Goal: Task Accomplishment & Management: Use online tool/utility

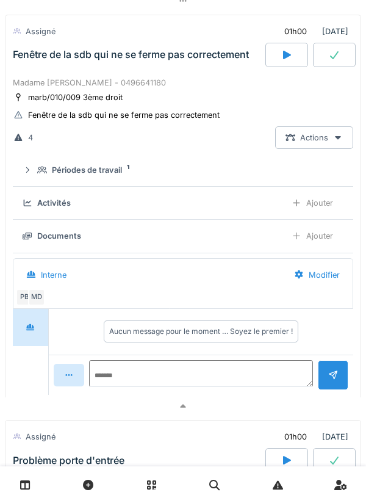
scroll to position [765, 0]
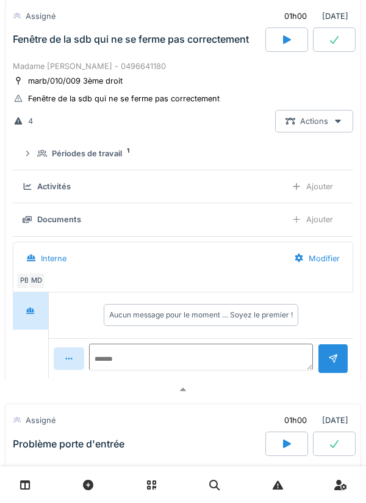
click at [40, 297] on div at bounding box center [30, 310] width 35 height 37
click at [41, 282] on div "MD" at bounding box center [36, 280] width 17 height 17
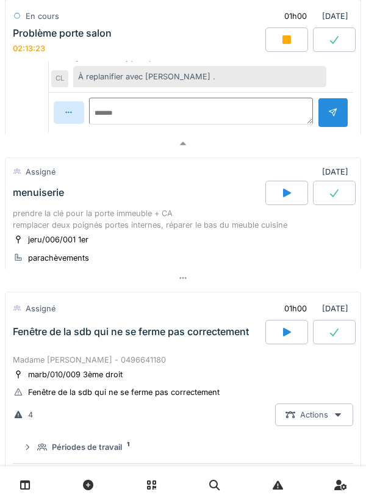
click at [182, 231] on div "prendre la clé pour la porte immeuble + CA remplacer deux poignés portes intern…" at bounding box center [183, 218] width 340 height 23
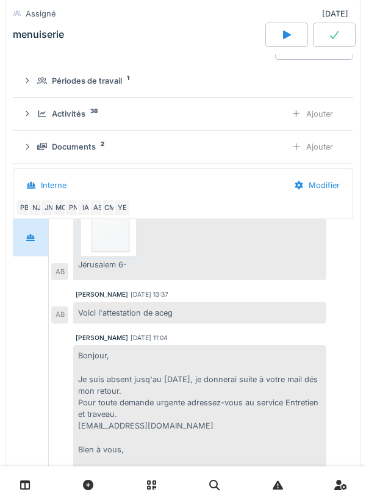
scroll to position [712, 0]
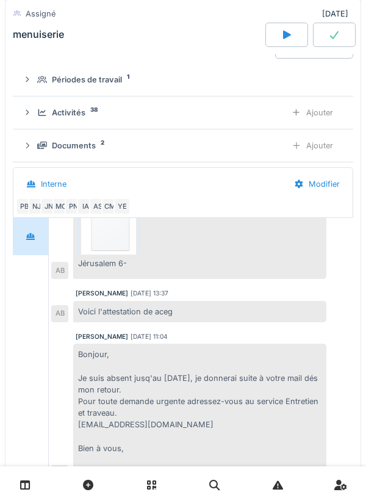
click at [124, 209] on div "YE" at bounding box center [121, 206] width 17 height 17
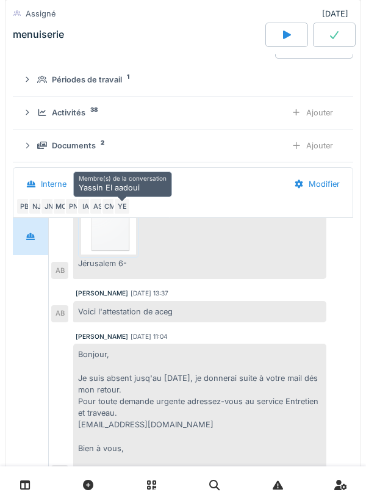
click at [111, 210] on div "CM" at bounding box center [109, 206] width 17 height 17
click at [97, 212] on div "AS" at bounding box center [97, 206] width 17 height 17
click at [84, 210] on div "IA" at bounding box center [85, 206] width 17 height 17
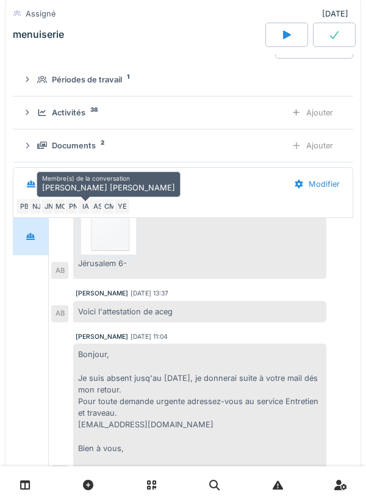
click at [73, 209] on div "PN" at bounding box center [73, 206] width 17 height 17
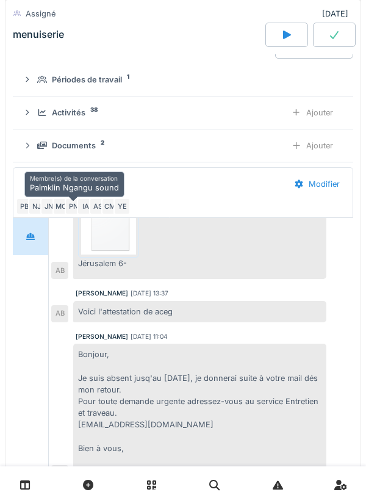
click at [60, 211] on div "MC" at bounding box center [60, 206] width 17 height 17
click at [49, 210] on div "JN" at bounding box center [48, 206] width 17 height 17
click at [38, 210] on div "NJ" at bounding box center [36, 206] width 17 height 17
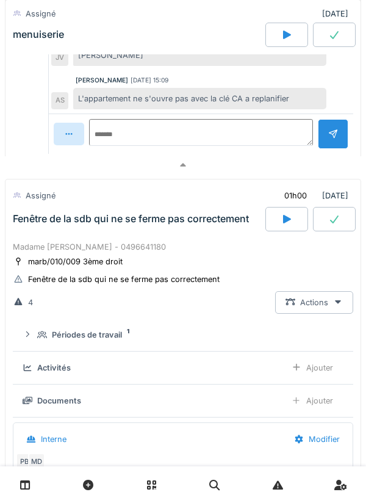
scroll to position [1141, 0]
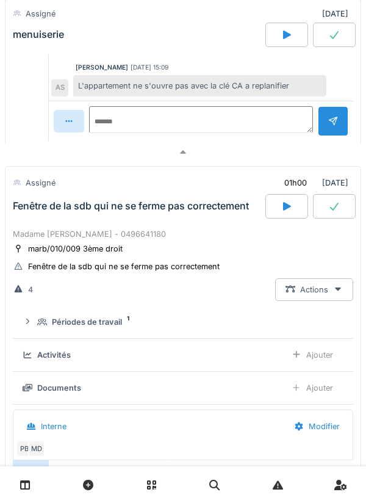
click at [198, 232] on div "Madame [PERSON_NAME] - 0496641180" at bounding box center [183, 234] width 340 height 12
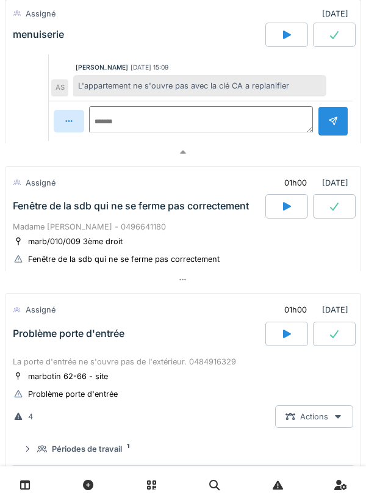
click at [217, 232] on div "Madame [PERSON_NAME] - 0496641180" at bounding box center [183, 227] width 340 height 12
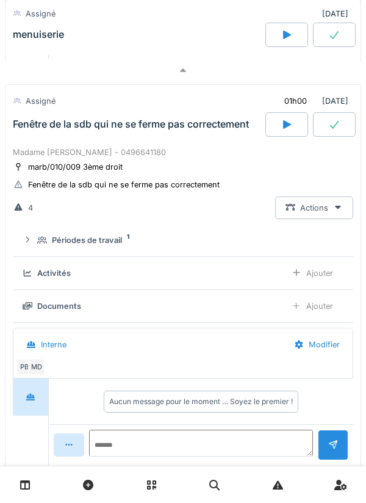
scroll to position [1261, 0]
